Goal: Task Accomplishment & Management: Complete application form

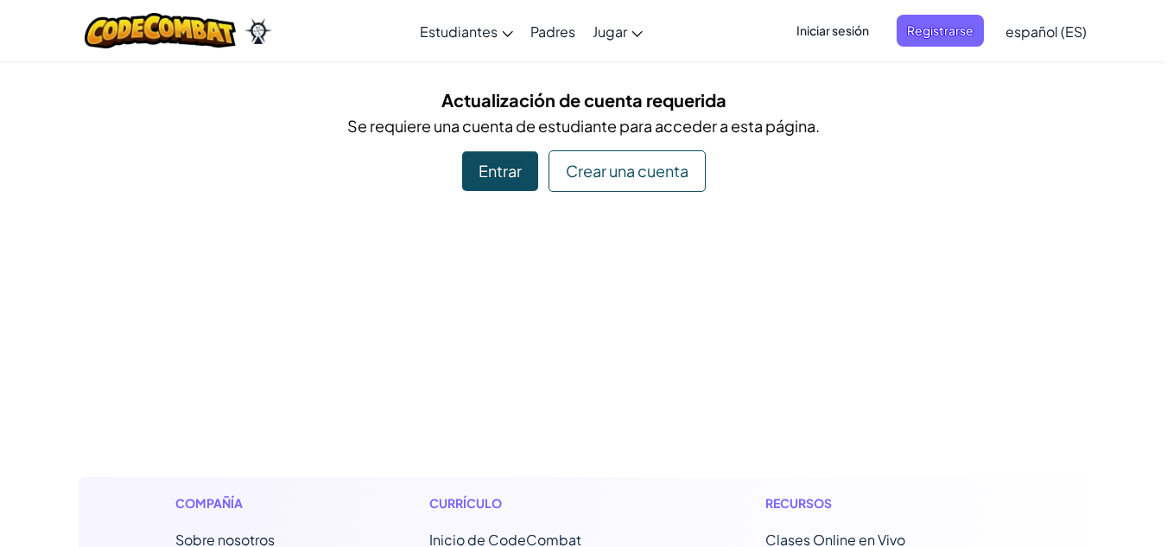
drag, startPoint x: 0, startPoint y: 0, endPoint x: 160, endPoint y: 189, distance: 247.7
click at [160, 189] on div "Actualización de cuenta requerida Se requiere una cuenta de estudiante para acc…" at bounding box center [584, 138] width 1011 height 105
click at [500, 180] on div "Entrar" at bounding box center [500, 171] width 76 height 40
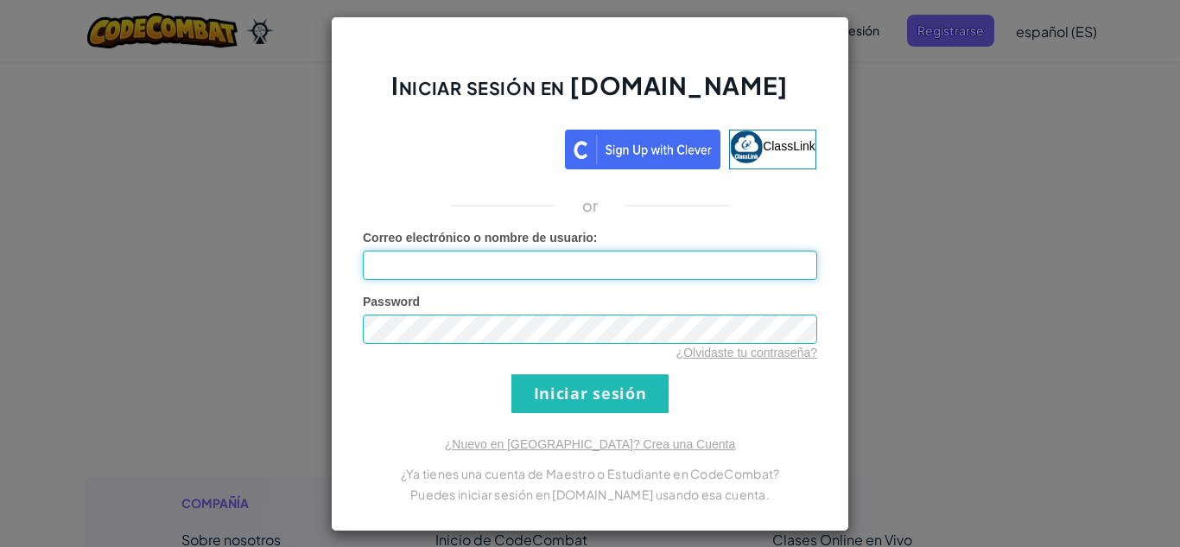
click at [678, 264] on input "Correo electrónico o nombre de usuario :" at bounding box center [590, 265] width 454 height 29
click at [963, 204] on div "Iniciar sesión en [DOMAIN_NAME] ClassLink or Error desconocido. Correo electrón…" at bounding box center [590, 273] width 1180 height 547
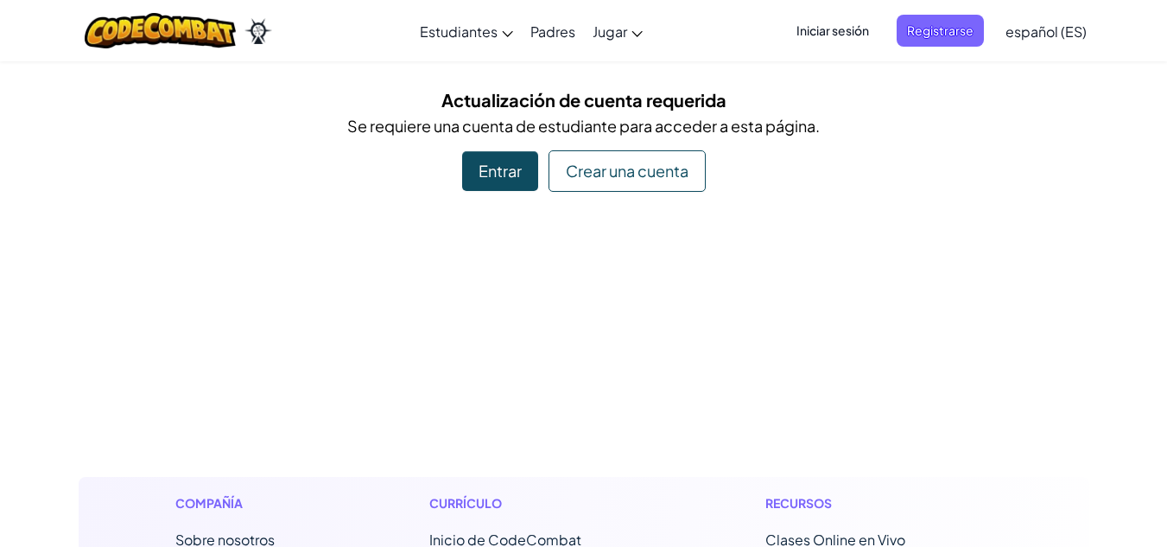
click at [613, 184] on div "Crear una cuenta" at bounding box center [627, 170] width 157 height 41
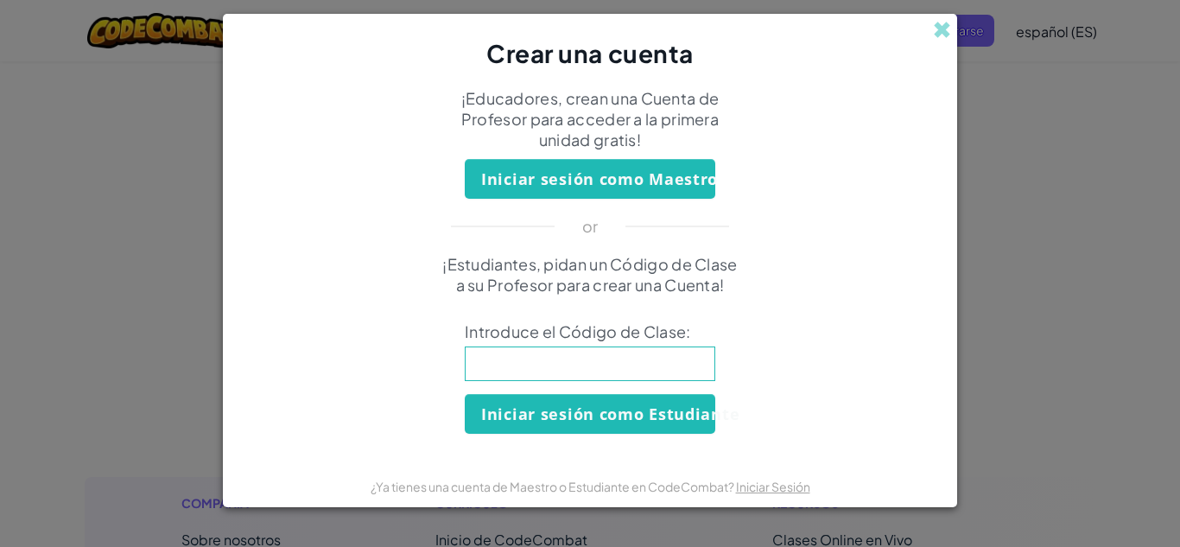
click at [629, 366] on input at bounding box center [590, 363] width 251 height 35
click at [1027, 311] on div "Crear una cuenta ¡Educadores, crean una Cuenta de Profesor para acceder a la pr…" at bounding box center [590, 273] width 1180 height 547
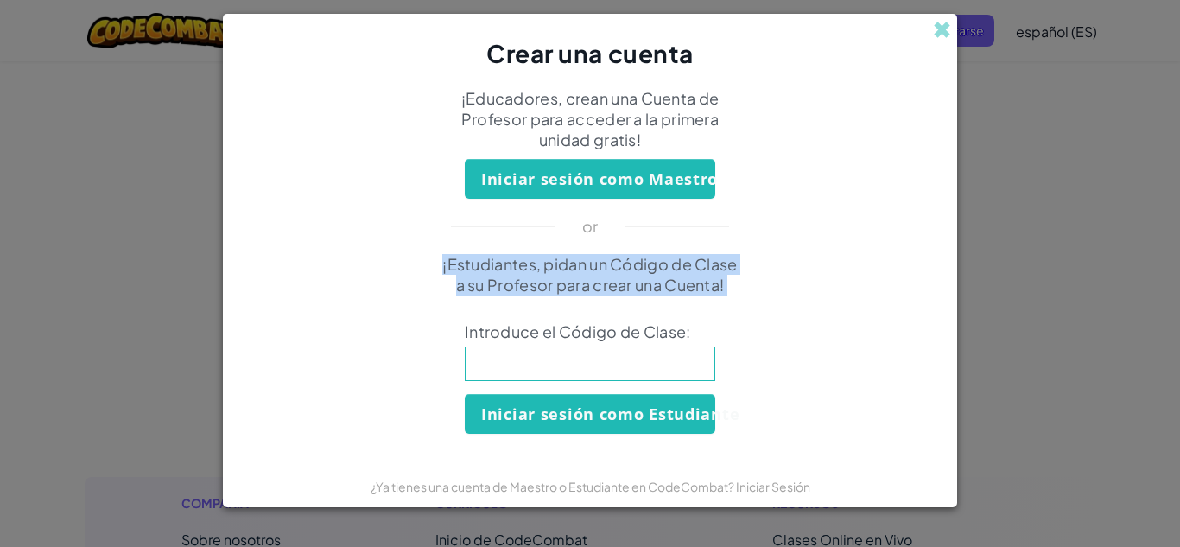
click at [1027, 311] on div "Crear una cuenta ¡Educadores, crean una Cuenta de Profesor para acceder a la pr…" at bounding box center [590, 273] width 1180 height 547
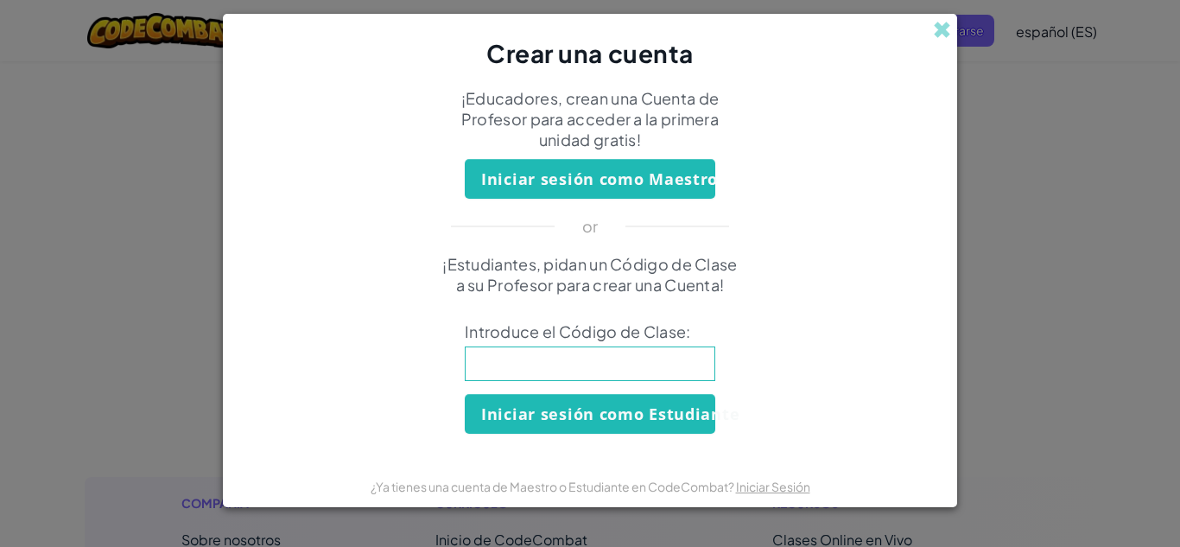
click at [1027, 311] on div "Crear una cuenta ¡Educadores, crean una Cuenta de Profesor para acceder a la pr…" at bounding box center [590, 273] width 1180 height 547
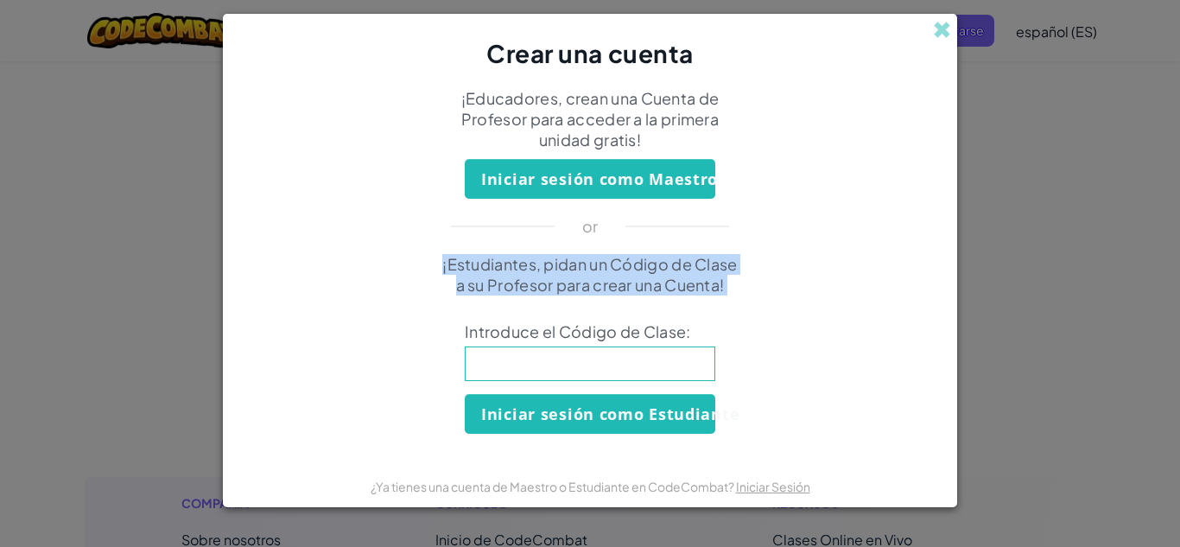
click at [1027, 311] on div "Crear una cuenta ¡Educadores, crean una Cuenta de Profesor para acceder a la pr…" at bounding box center [590, 273] width 1180 height 547
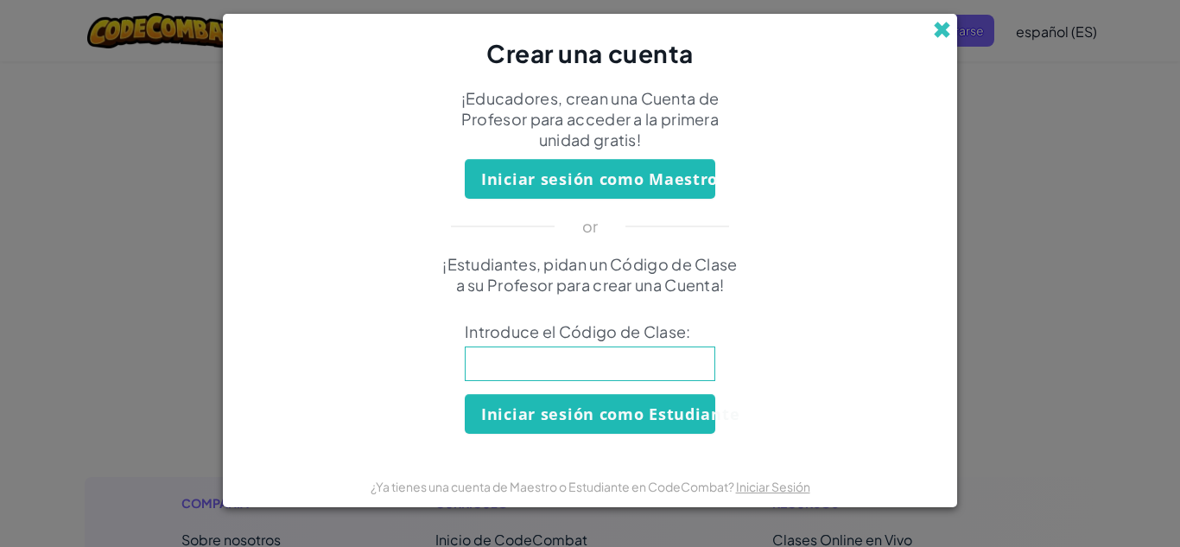
click at [937, 27] on span at bounding box center [942, 30] width 18 height 18
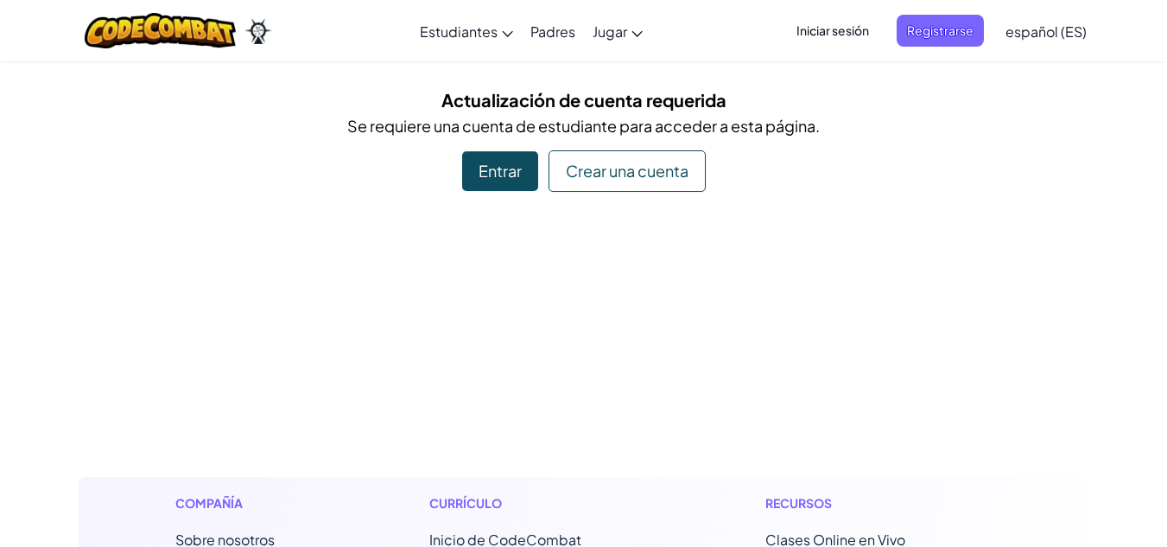
click at [502, 170] on div "Entrar" at bounding box center [500, 171] width 76 height 40
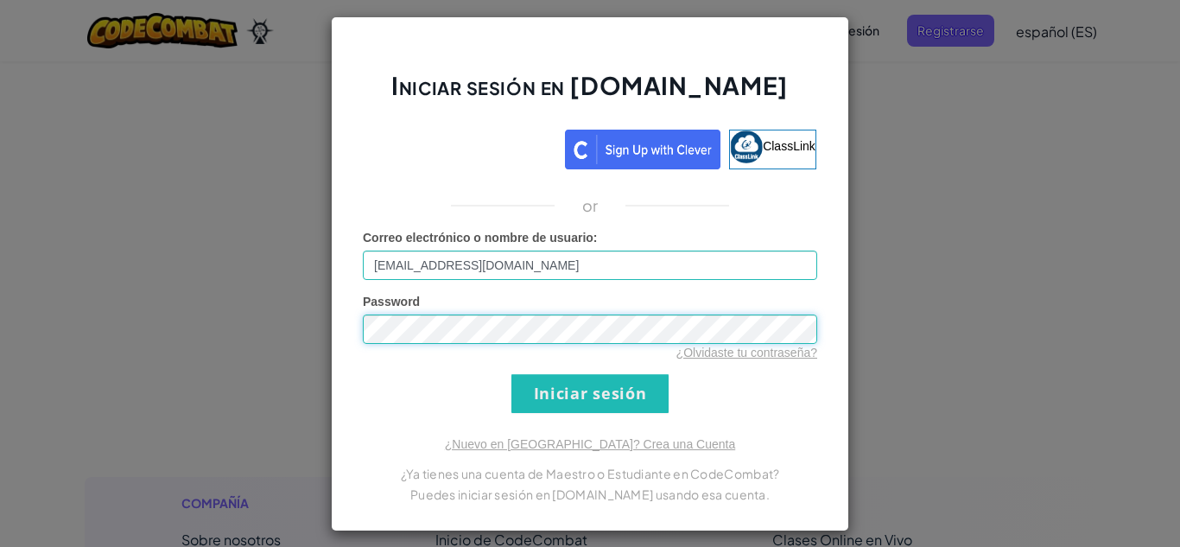
click at [511, 374] on input "Iniciar sesión" at bounding box center [589, 393] width 157 height 39
click at [594, 403] on input "Iniciar sesión" at bounding box center [589, 393] width 157 height 39
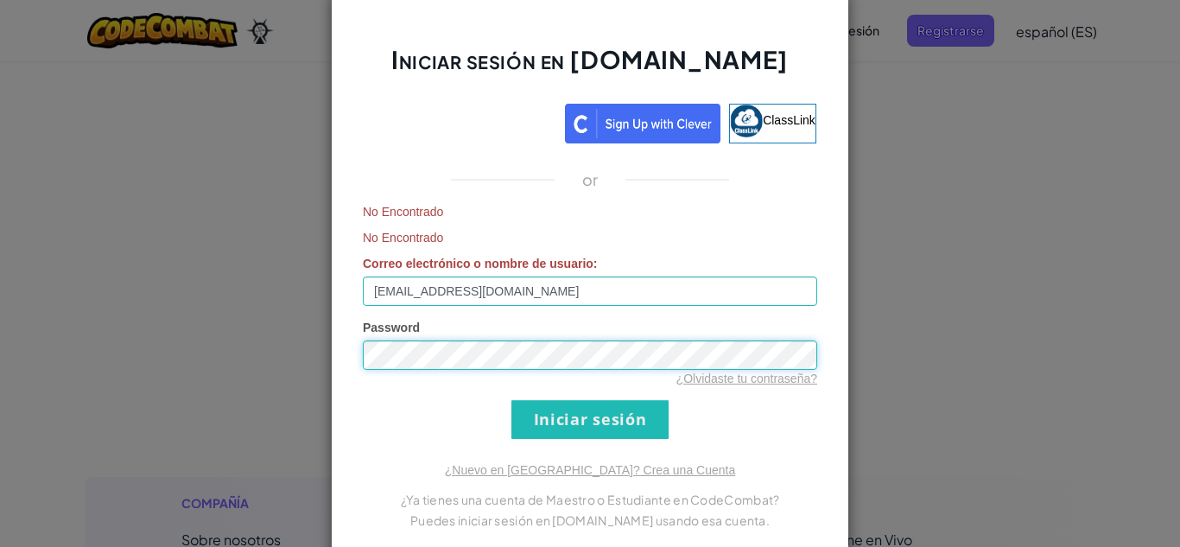
click at [511, 400] on input "Iniciar sesión" at bounding box center [589, 419] width 157 height 39
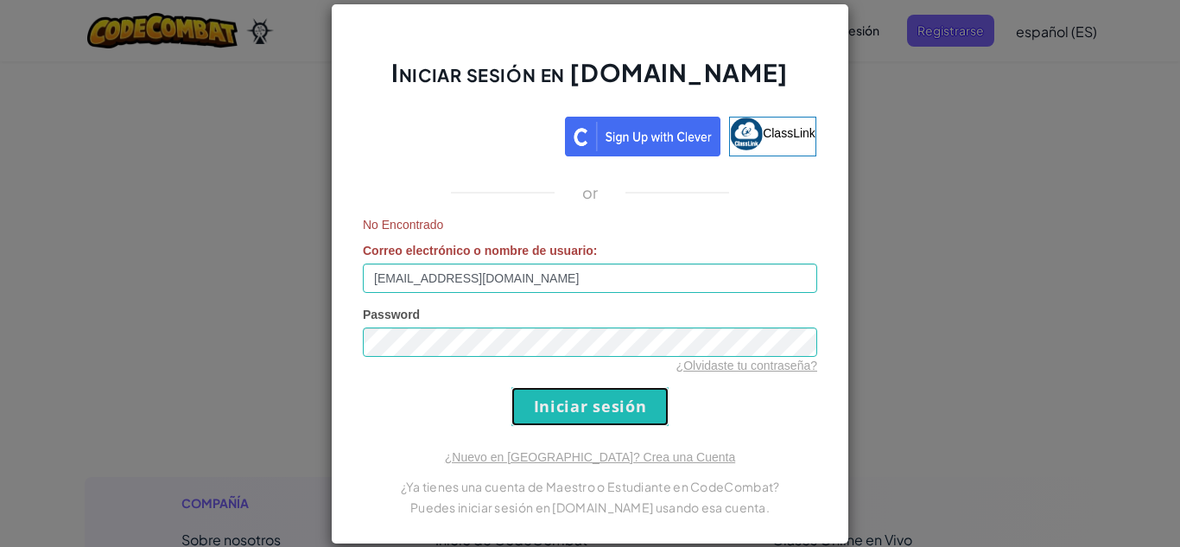
click at [556, 392] on input "Iniciar sesión" at bounding box center [589, 406] width 157 height 39
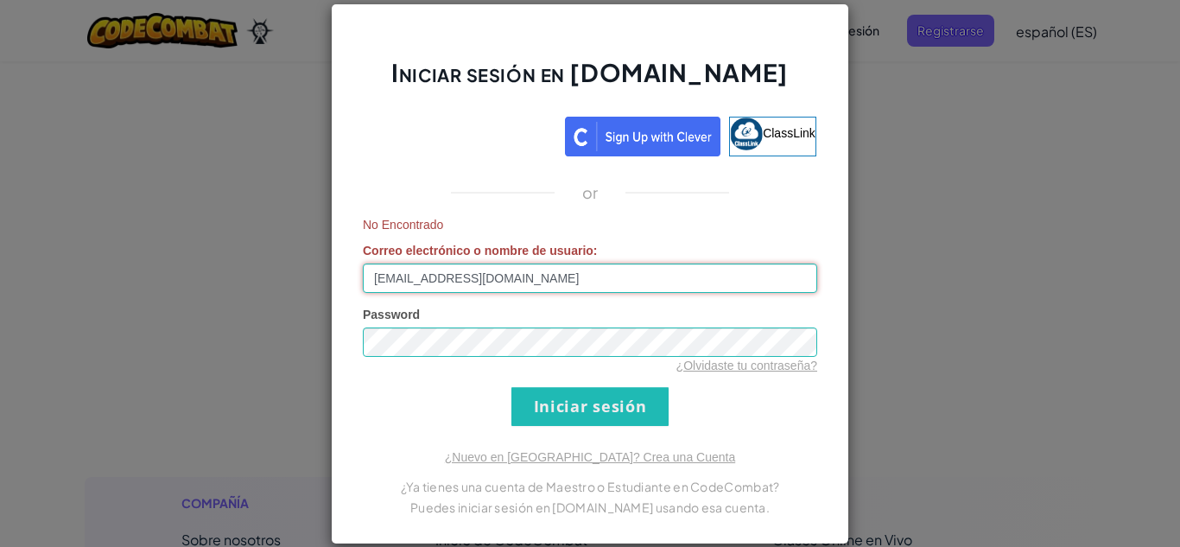
click at [573, 287] on input "al07182162@tecmilenio.mx" at bounding box center [590, 278] width 454 height 29
click at [549, 291] on input "al07182162@tecmilenio.mx" at bounding box center [590, 278] width 454 height 29
type input "al07182162@tecmilenio.mx"
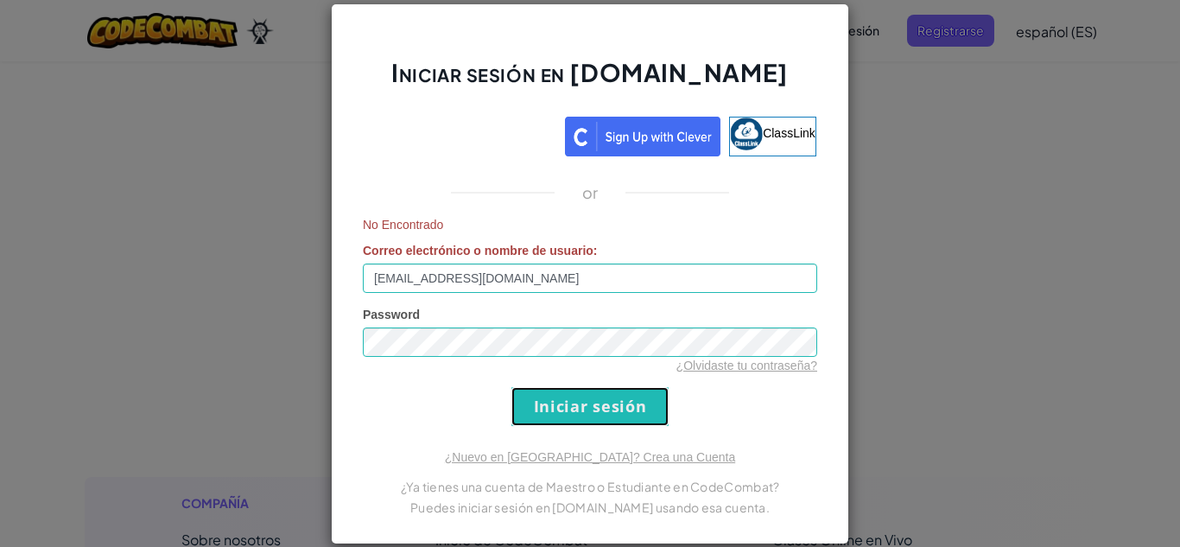
click at [561, 391] on input "Iniciar sesión" at bounding box center [589, 406] width 157 height 39
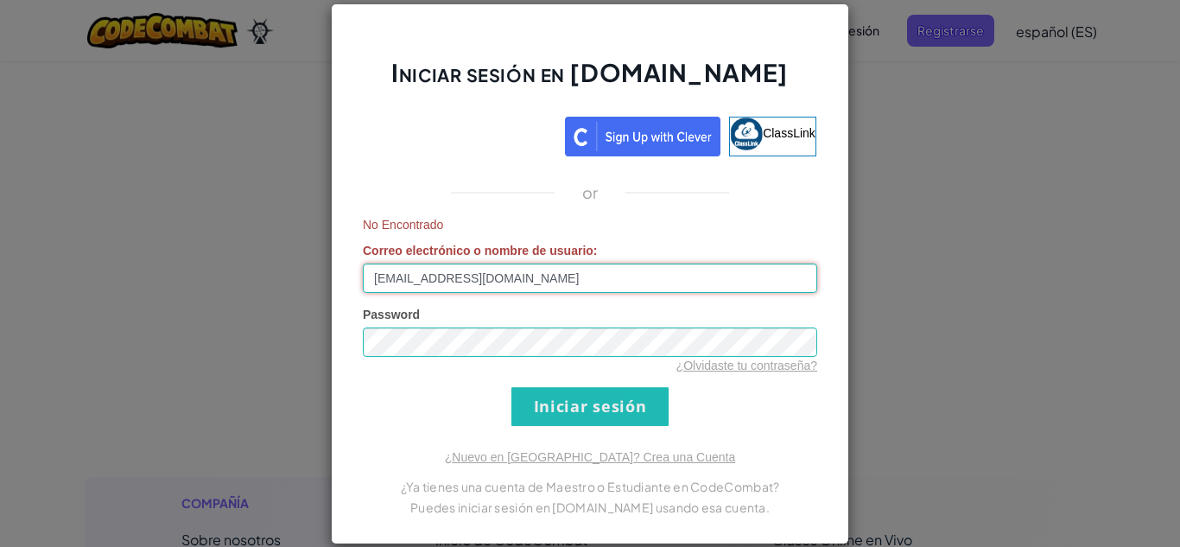
click at [548, 285] on input "al07182162@tecmilenio.mx" at bounding box center [590, 278] width 454 height 29
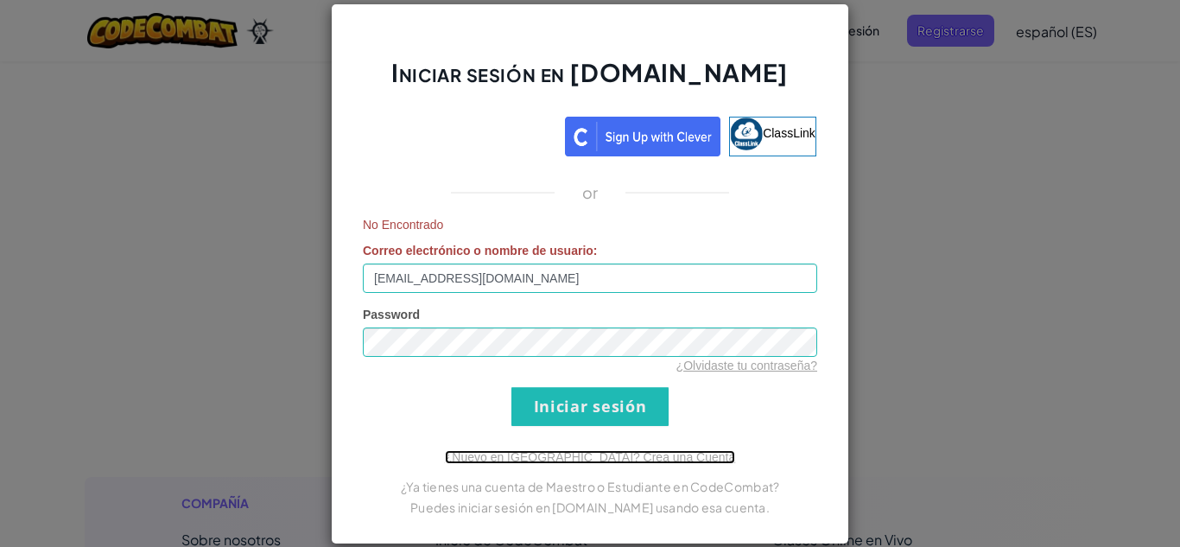
click at [531, 460] on link "¿Nuevo en Ozaria? Crea una Cuenta" at bounding box center [590, 457] width 290 height 14
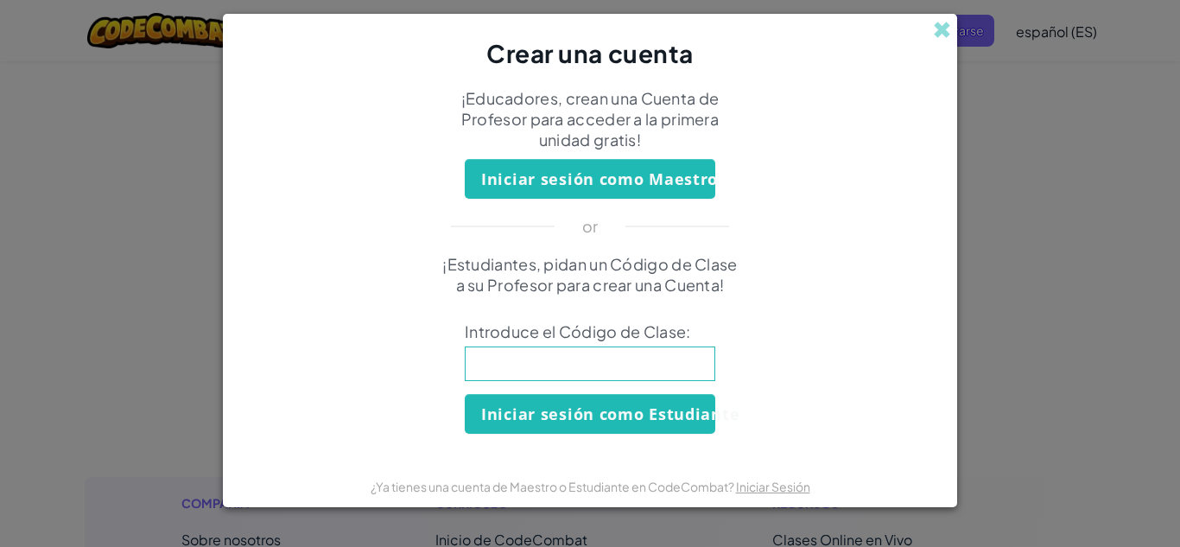
click at [633, 378] on input at bounding box center [590, 363] width 251 height 35
click at [575, 370] on input at bounding box center [590, 363] width 251 height 35
type input "DryTodayStone"
click button "Iniciar sesión como Estudiante" at bounding box center [590, 414] width 251 height 40
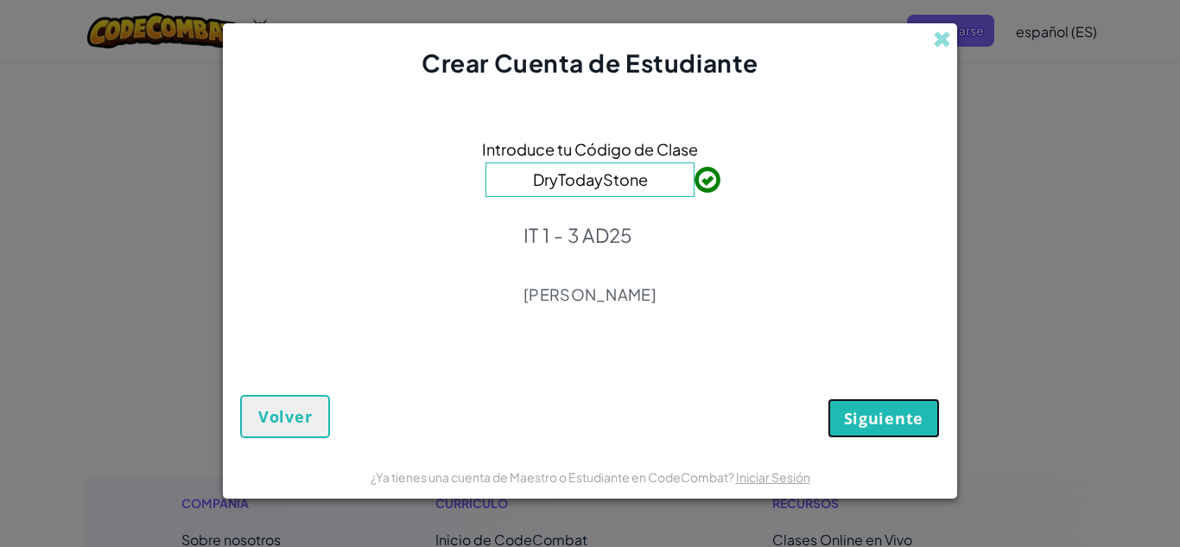
click at [866, 431] on button "Siguiente" at bounding box center [884, 418] width 112 height 40
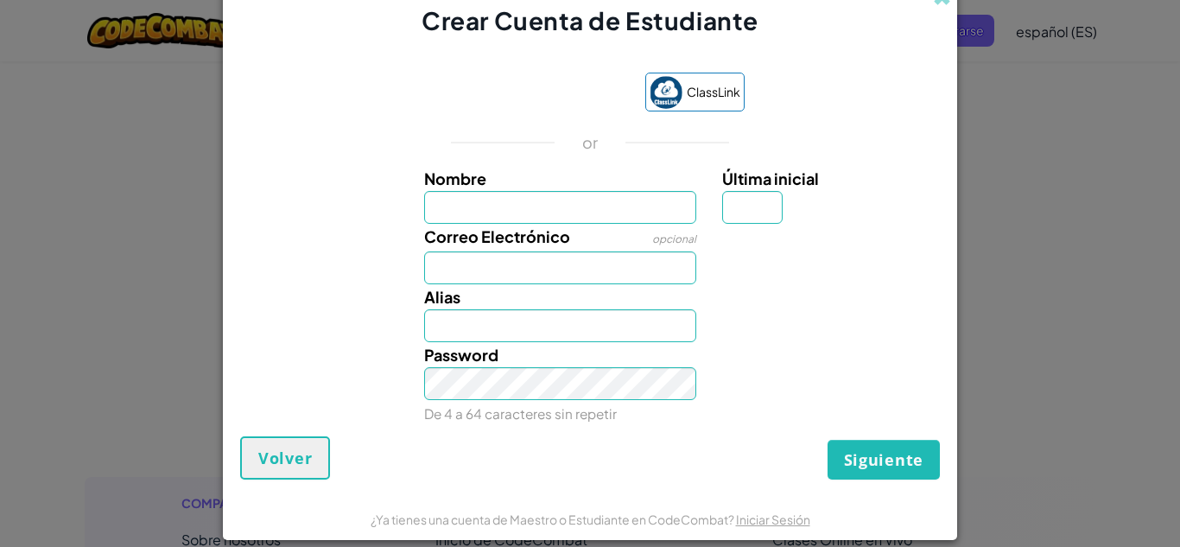
click at [587, 214] on input "Nombre" at bounding box center [560, 207] width 273 height 33
type input "Andrea"
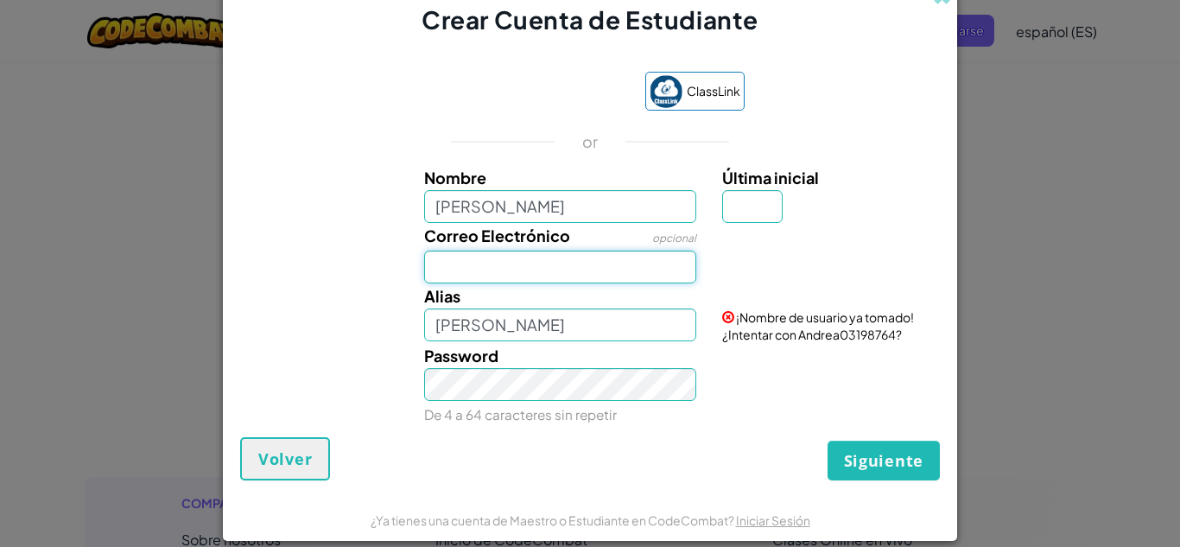
click at [575, 276] on input "Correo Electrónico" at bounding box center [560, 267] width 273 height 33
type input "al07182162@tecmilenio.mx"
click at [745, 224] on div "¡El email parece bueno!" at bounding box center [828, 244] width 239 height 42
click at [749, 216] on input "Última inicial" at bounding box center [752, 206] width 60 height 33
click at [716, 372] on div "Password De 4 a 64 caracteres sin repetir" at bounding box center [590, 385] width 717 height 84
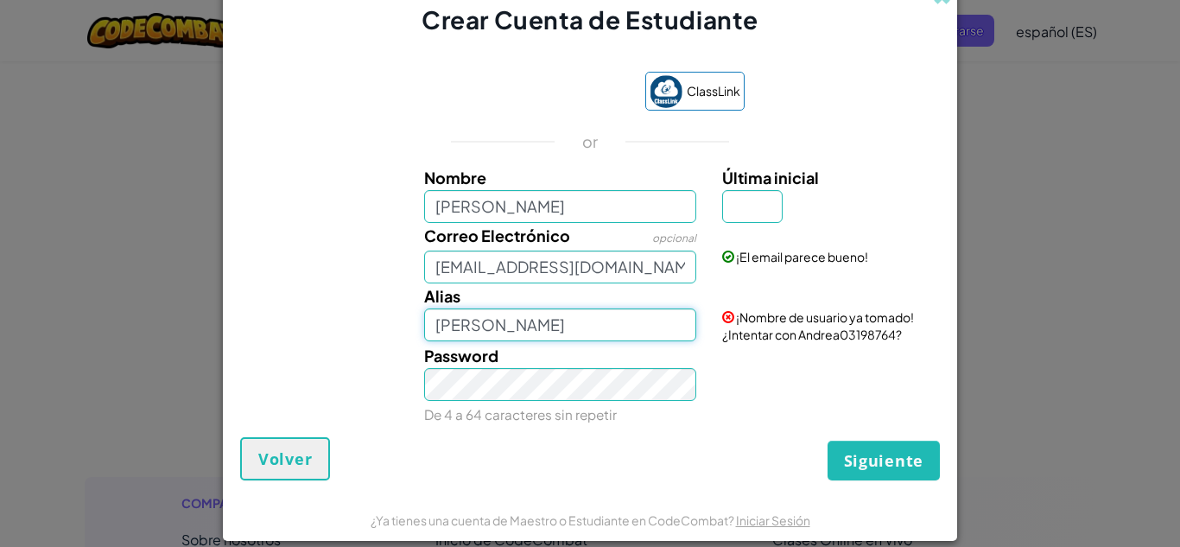
click at [588, 321] on input "Andrea" at bounding box center [560, 324] width 273 height 33
click at [632, 327] on input "Andrea" at bounding box center [560, 324] width 273 height 33
type input "Andrea292010"
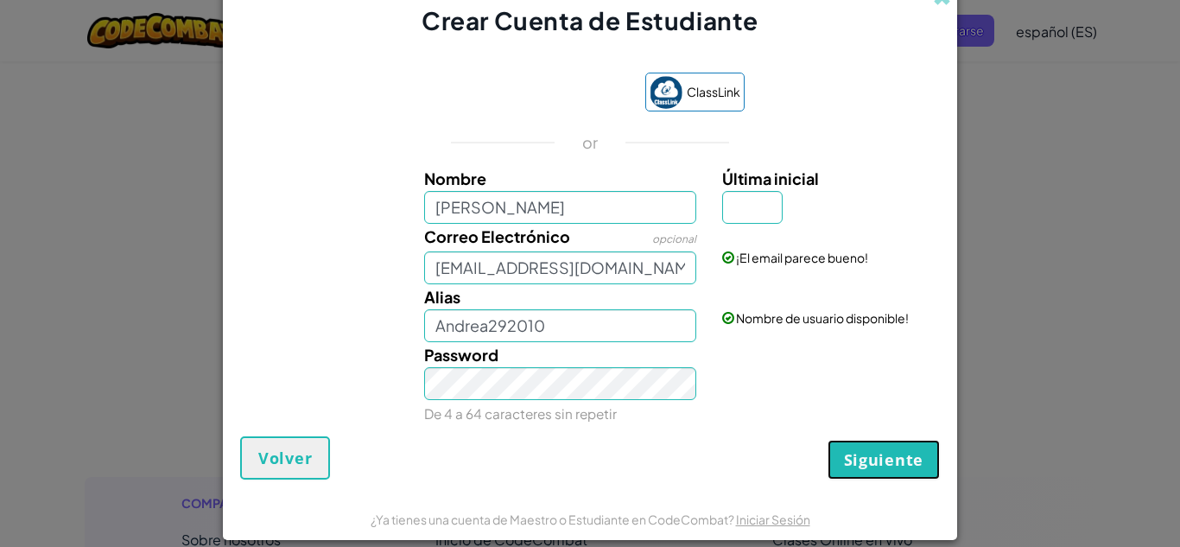
click at [856, 456] on span "Siguiente" at bounding box center [883, 459] width 79 height 21
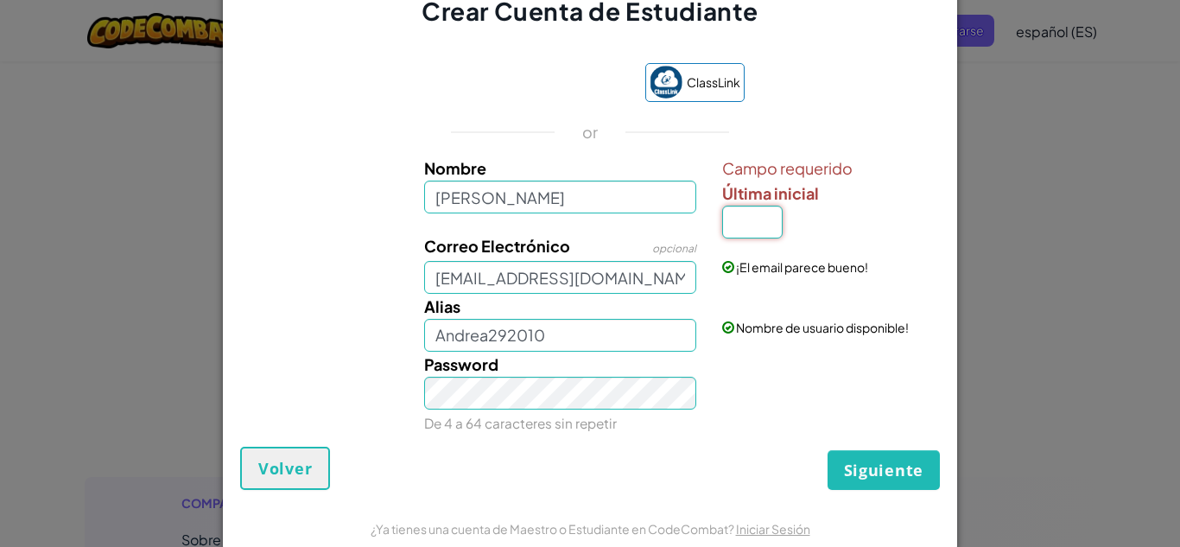
click at [732, 225] on input "Última inicial" at bounding box center [752, 222] width 60 height 33
click at [629, 200] on input "Andrea" at bounding box center [560, 197] width 273 height 33
type input "Andrea guevara carranza"
click at [756, 223] on input "Última inicial" at bounding box center [752, 222] width 60 height 33
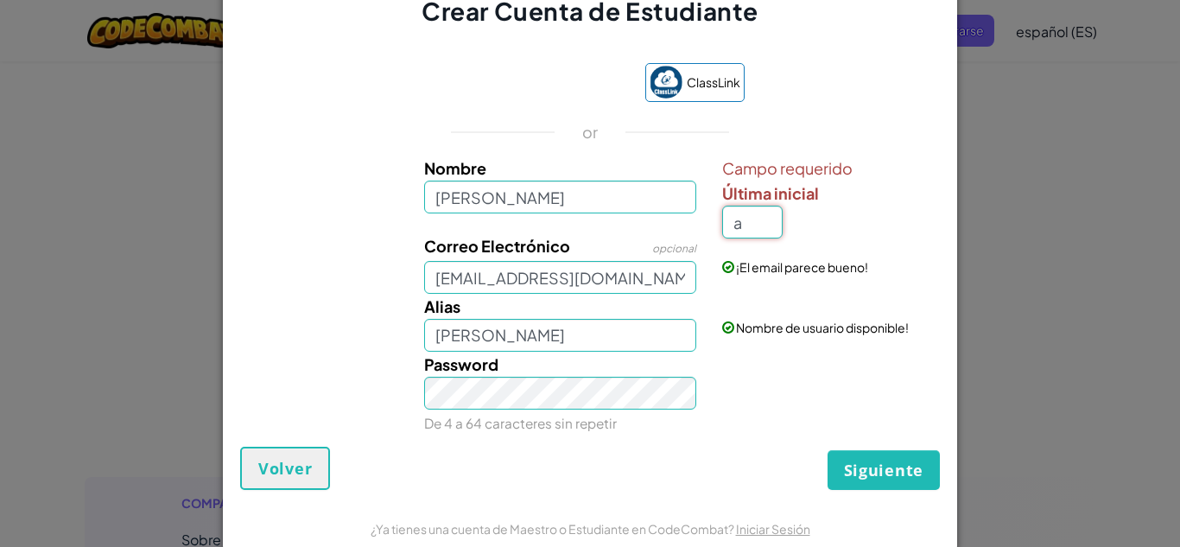
type input "a"
type input "Andrea guevara carranzaA"
click at [886, 477] on span "Siguiente" at bounding box center [883, 470] width 79 height 21
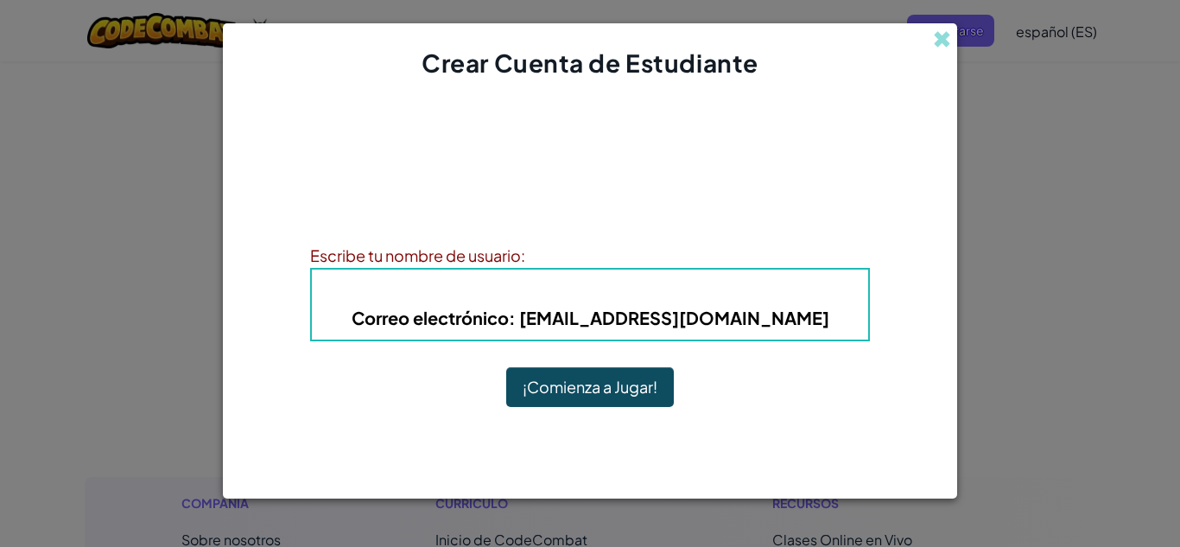
click at [650, 379] on button "¡Comienza a Jugar!" at bounding box center [590, 387] width 168 height 40
